Goal: Task Accomplishment & Management: Manage account settings

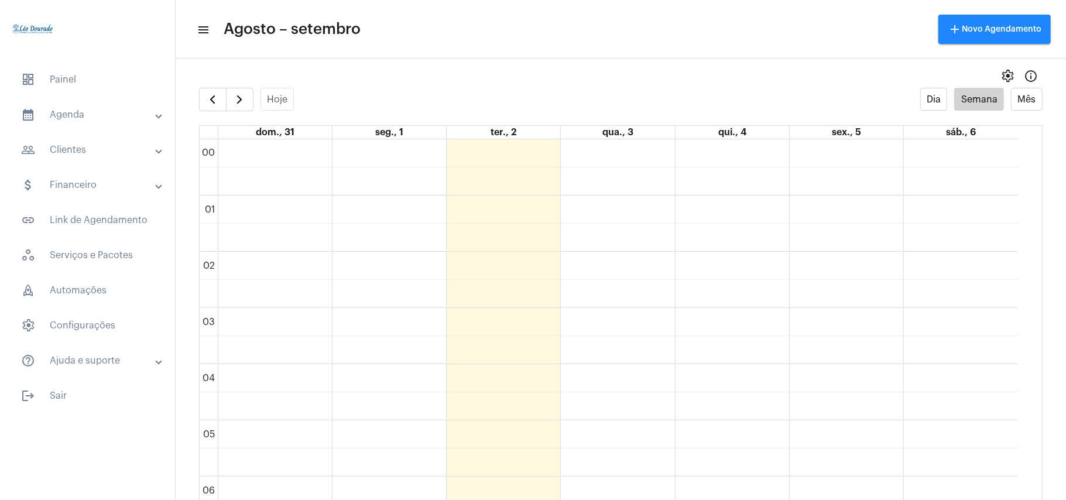
scroll to position [885, 0]
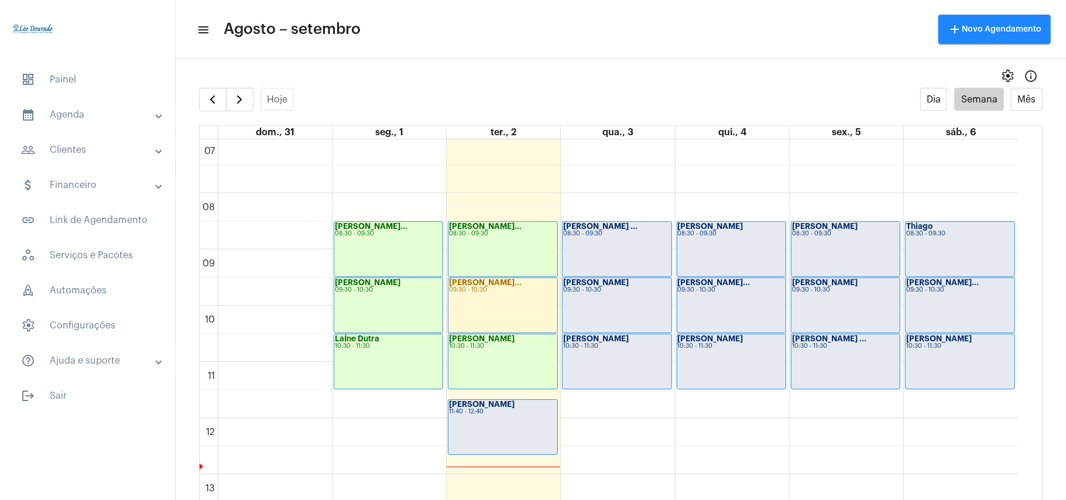
scroll to position [494, 0]
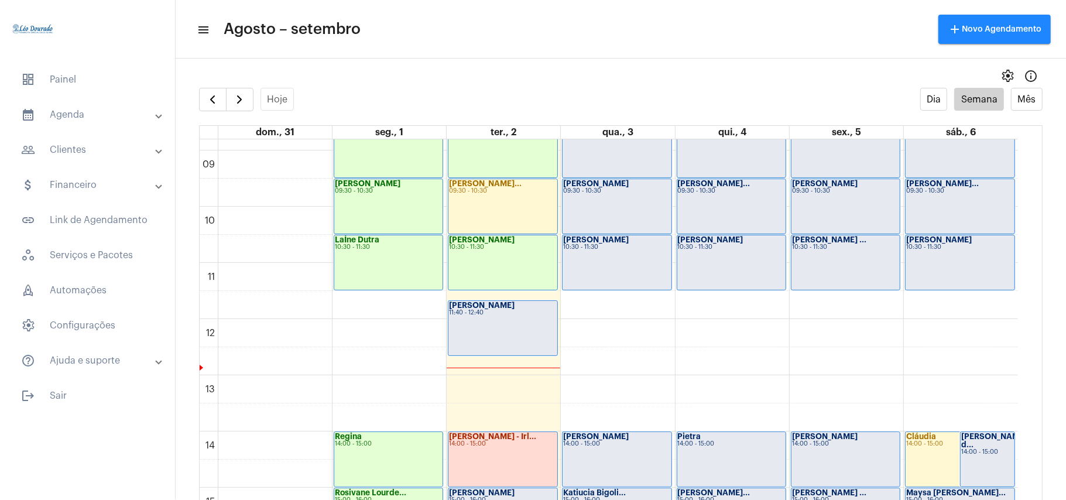
click at [528, 331] on div "Caio Moraes 11:40 - 12:40" at bounding box center [502, 328] width 108 height 54
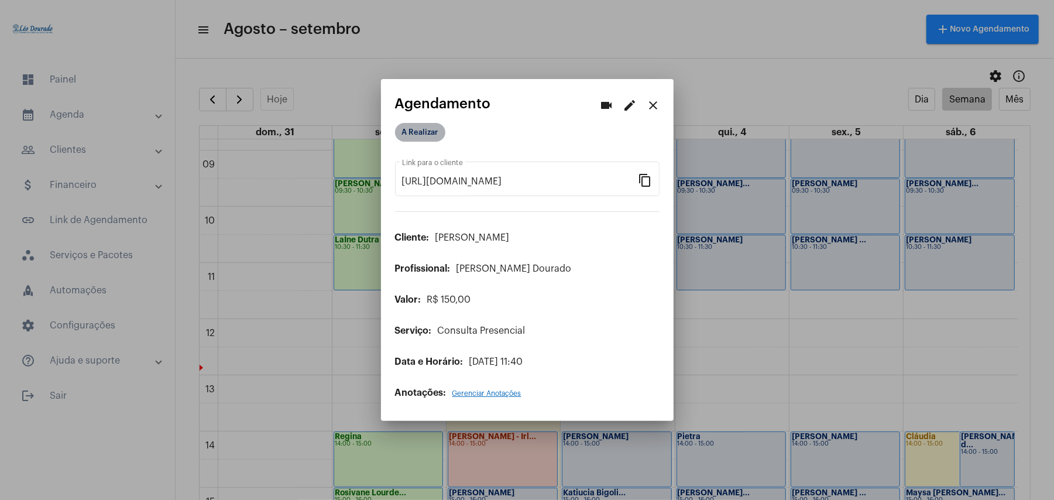
click at [420, 130] on mat-chip "A Realizar" at bounding box center [420, 132] width 50 height 19
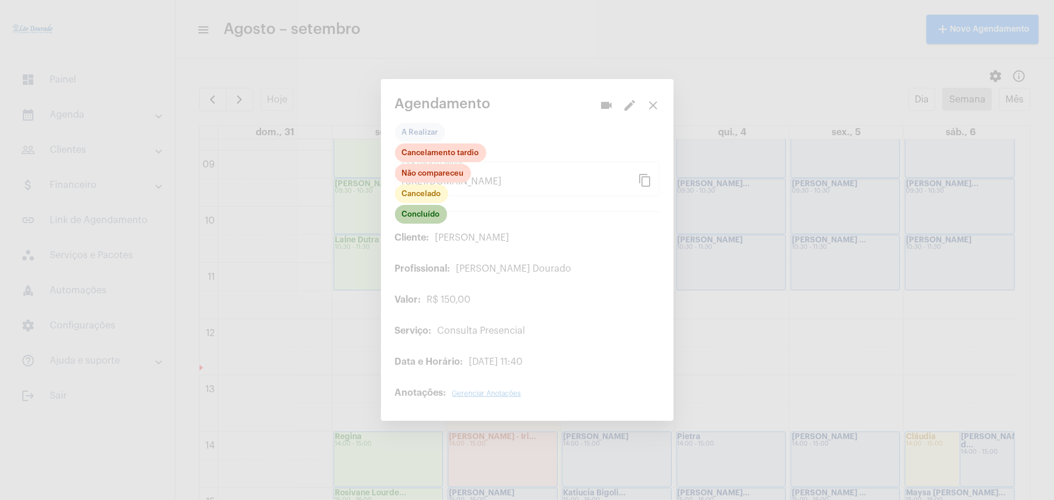
click at [427, 214] on mat-chip "Concluído" at bounding box center [421, 214] width 52 height 19
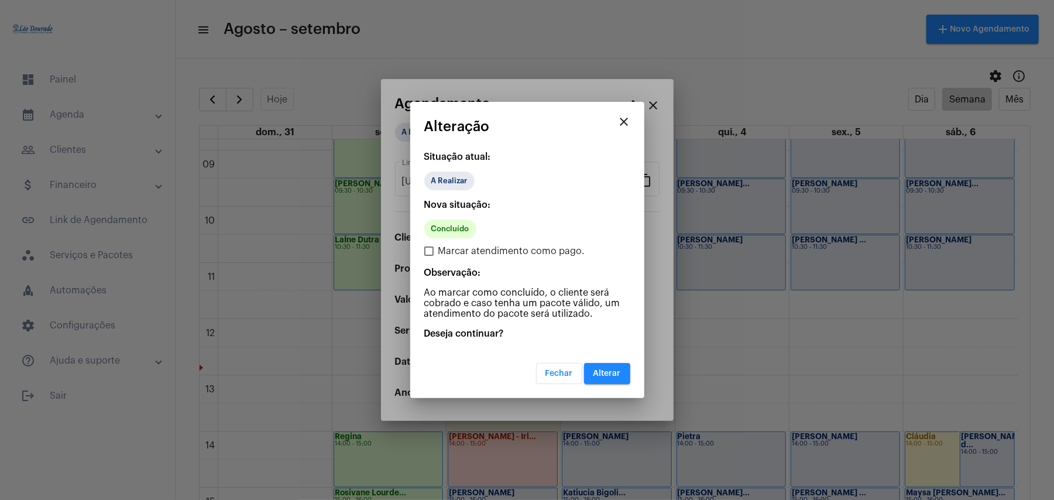
click at [470, 250] on span "Marcar atendimento como pago." at bounding box center [511, 251] width 147 height 14
click at [429, 256] on input "Marcar atendimento como pago." at bounding box center [428, 256] width 1 height 1
checkbox input "true"
click at [602, 373] on span "Alterar" at bounding box center [607, 373] width 28 height 8
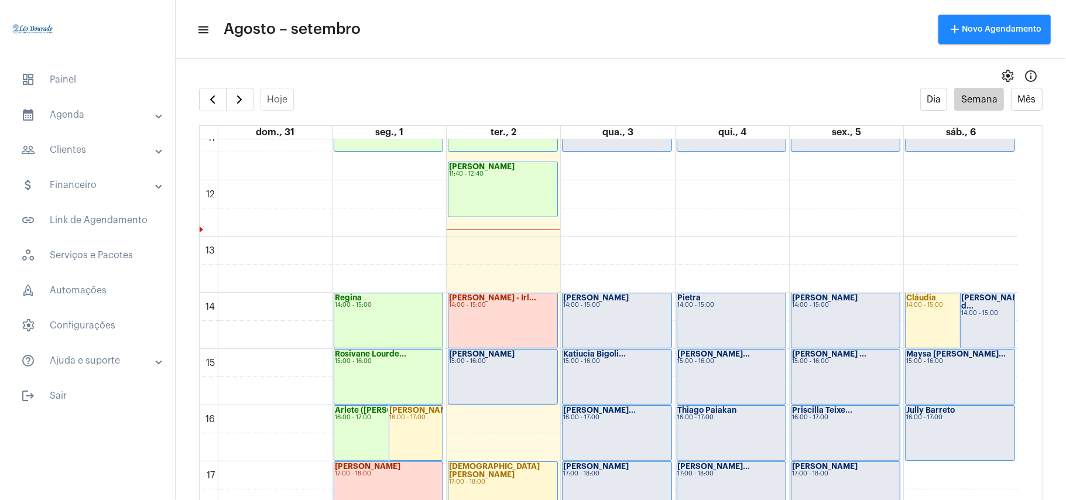
scroll to position [575, 0]
